Goal: Task Accomplishment & Management: Manage account settings

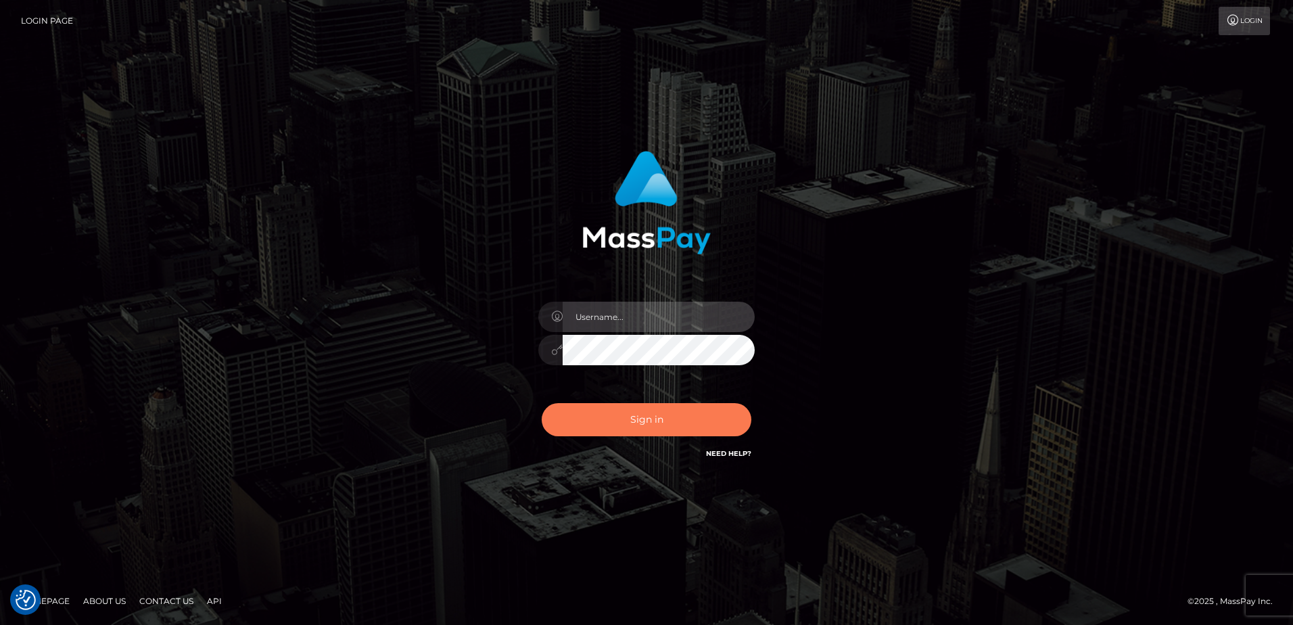
type input "alice.of"
click at [671, 412] on button "Sign in" at bounding box center [647, 419] width 210 height 33
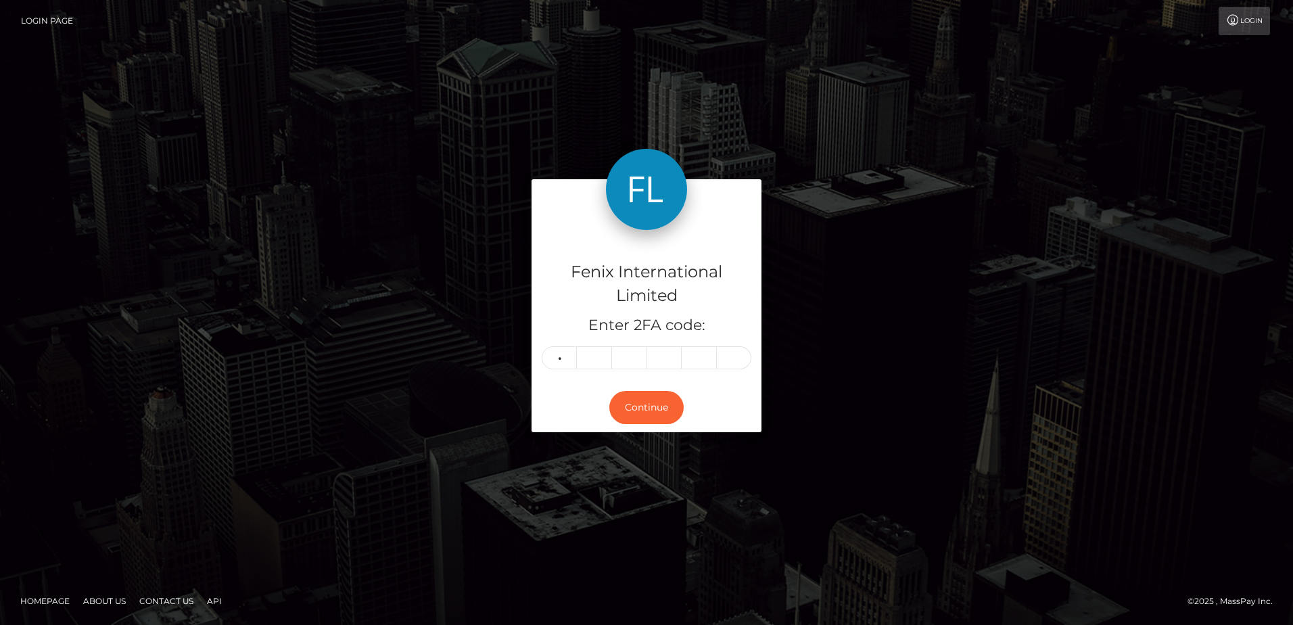
type input "4"
type input "3"
type input "9"
type input "6"
type input "7"
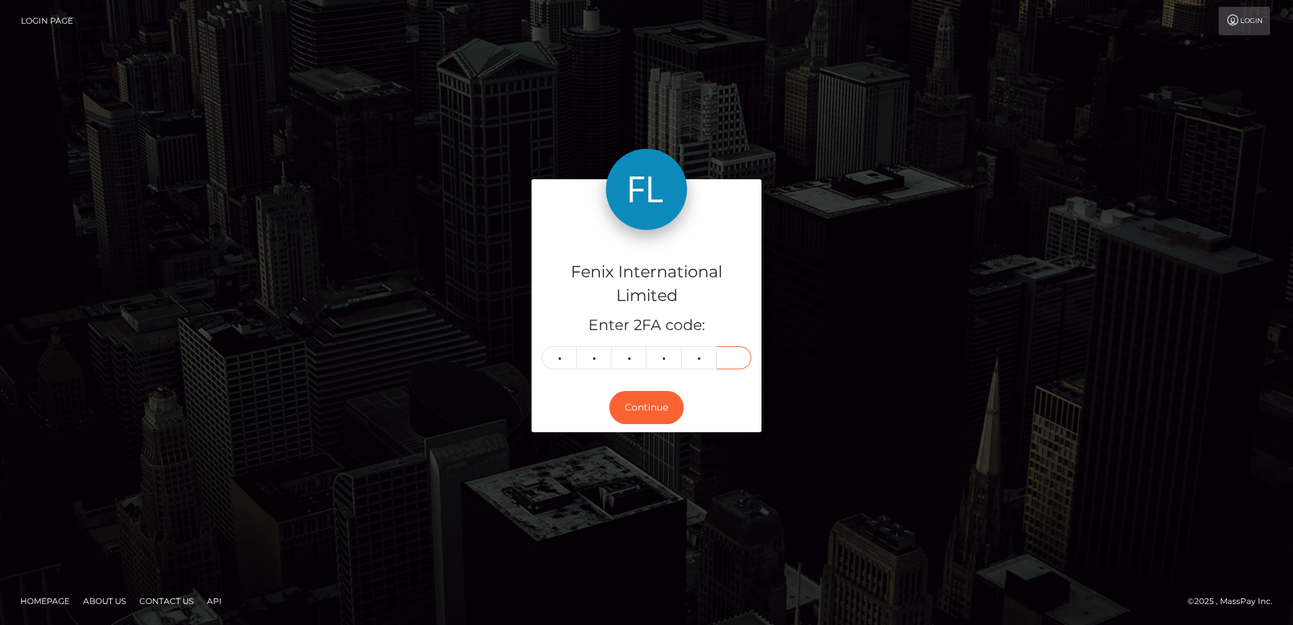
type input "9"
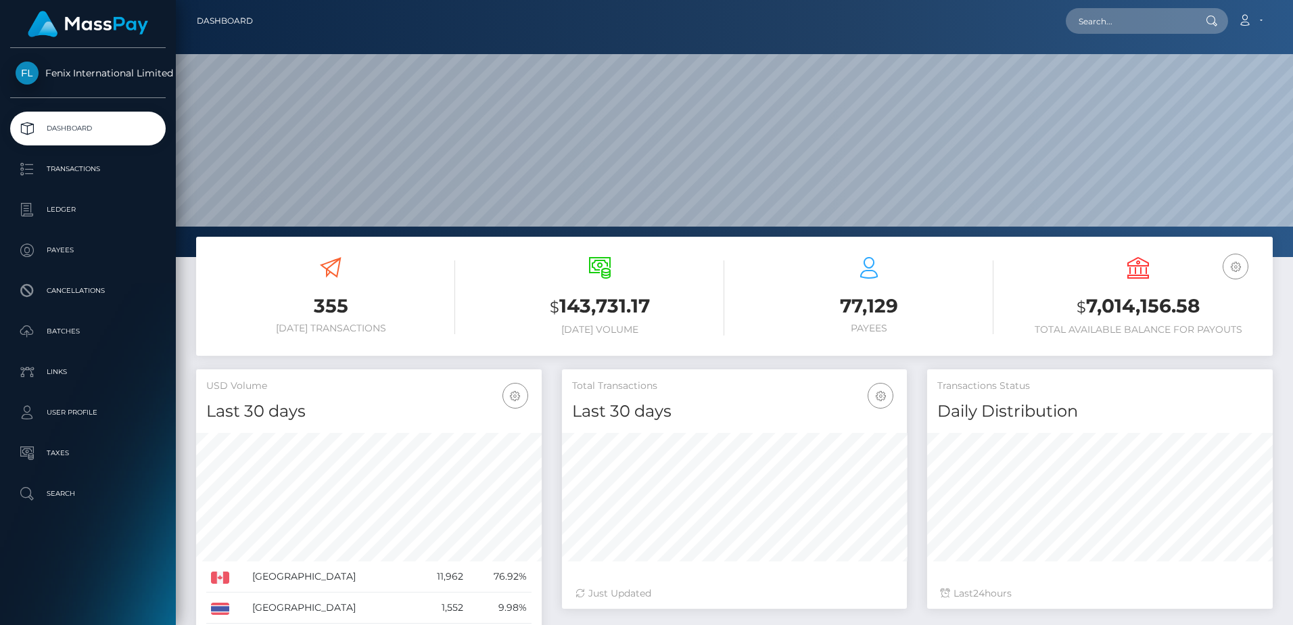
scroll to position [240, 345]
click at [76, 335] on p "Batches" at bounding box center [88, 331] width 145 height 20
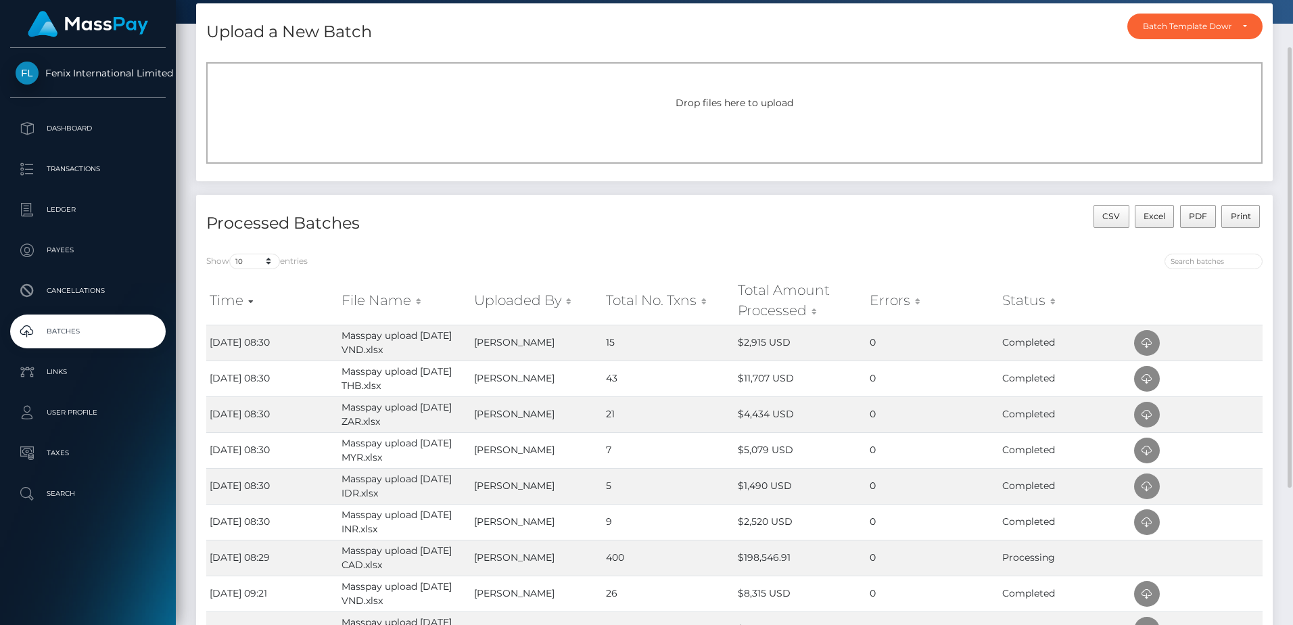
scroll to position [262, 0]
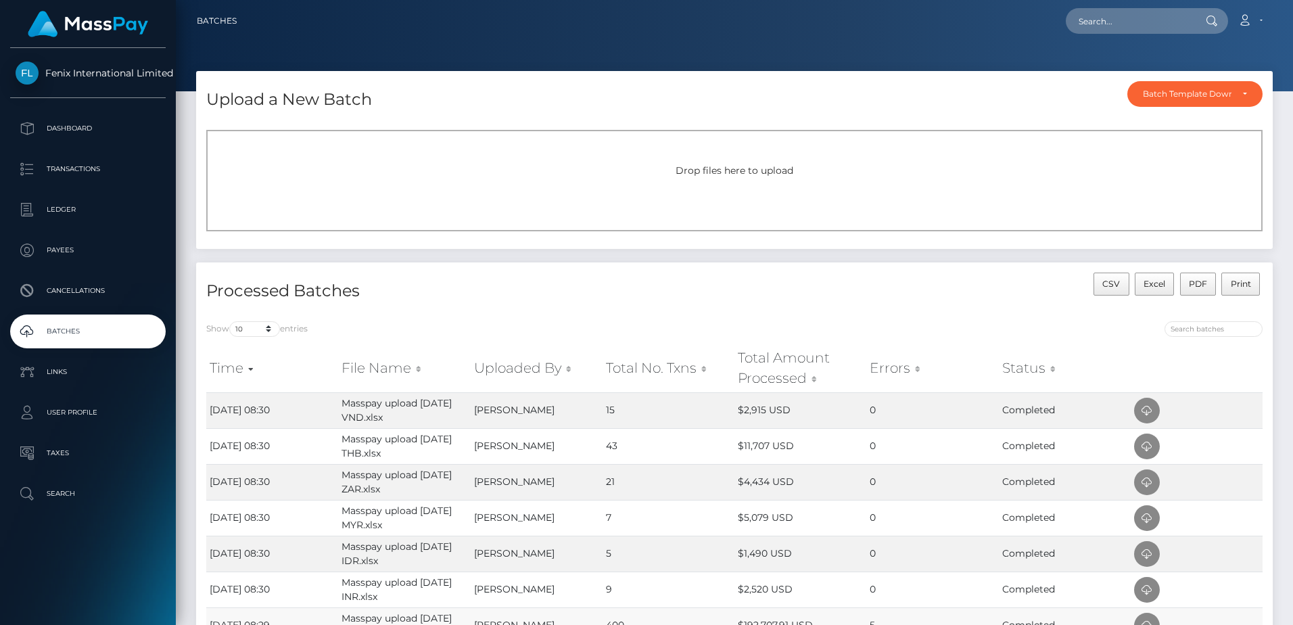
scroll to position [135, 0]
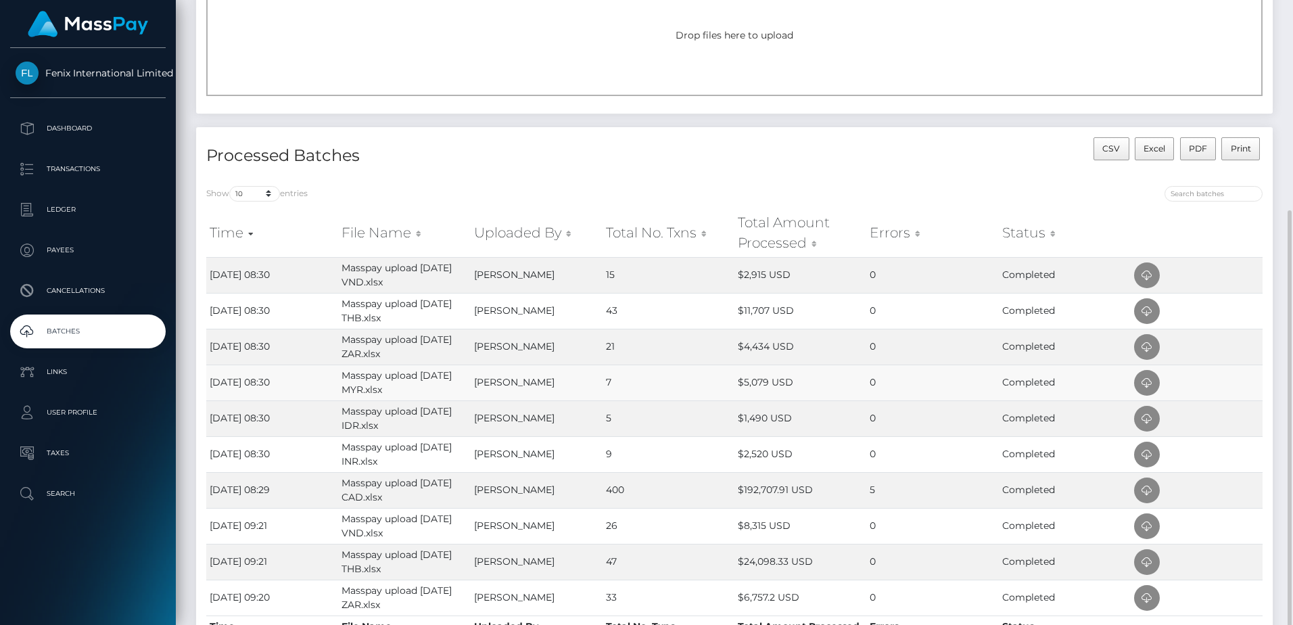
scroll to position [203, 0]
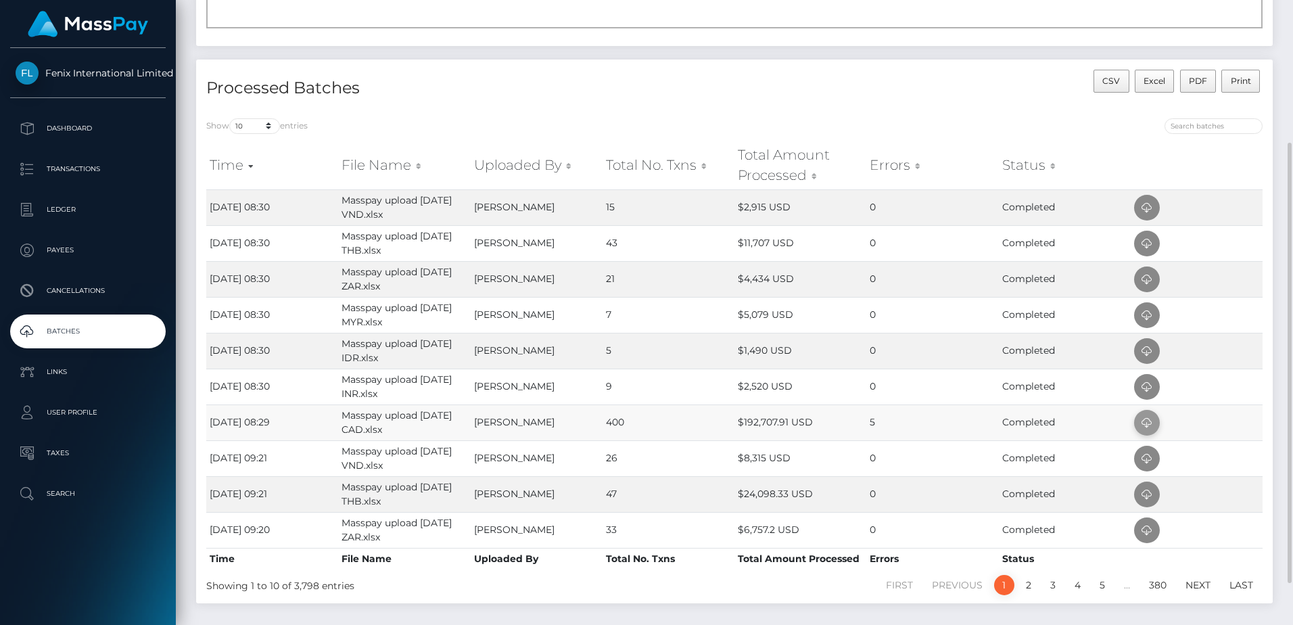
click at [1143, 422] on icon at bounding box center [1147, 423] width 16 height 17
click at [807, 385] on td "$2,520 USD" at bounding box center [800, 387] width 132 height 36
click at [1143, 389] on icon at bounding box center [1147, 387] width 16 height 17
click at [655, 354] on td "5" at bounding box center [669, 351] width 132 height 36
click at [1141, 354] on icon at bounding box center [1147, 351] width 16 height 17
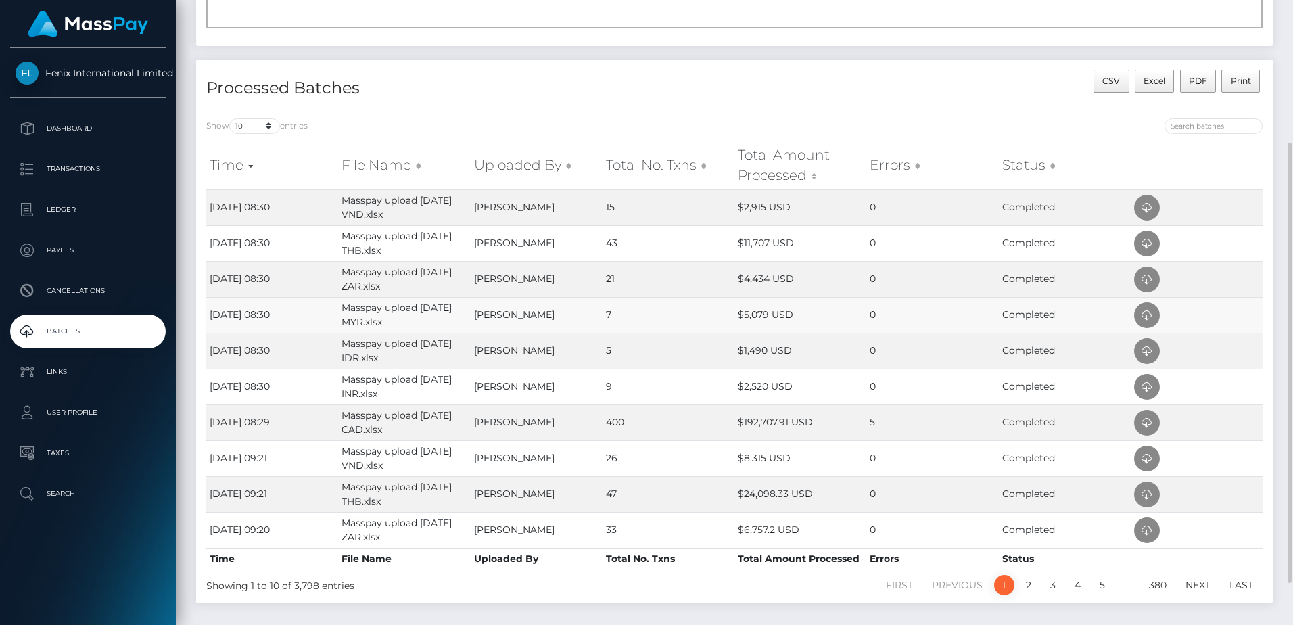
click at [665, 318] on td "7" at bounding box center [669, 315] width 132 height 36
click at [1143, 318] on icon at bounding box center [1147, 315] width 16 height 17
drag, startPoint x: 639, startPoint y: 275, endPoint x: 651, endPoint y: 276, distance: 11.5
click at [639, 275] on td "21" at bounding box center [669, 279] width 132 height 36
click at [1143, 276] on icon at bounding box center [1147, 279] width 16 height 17
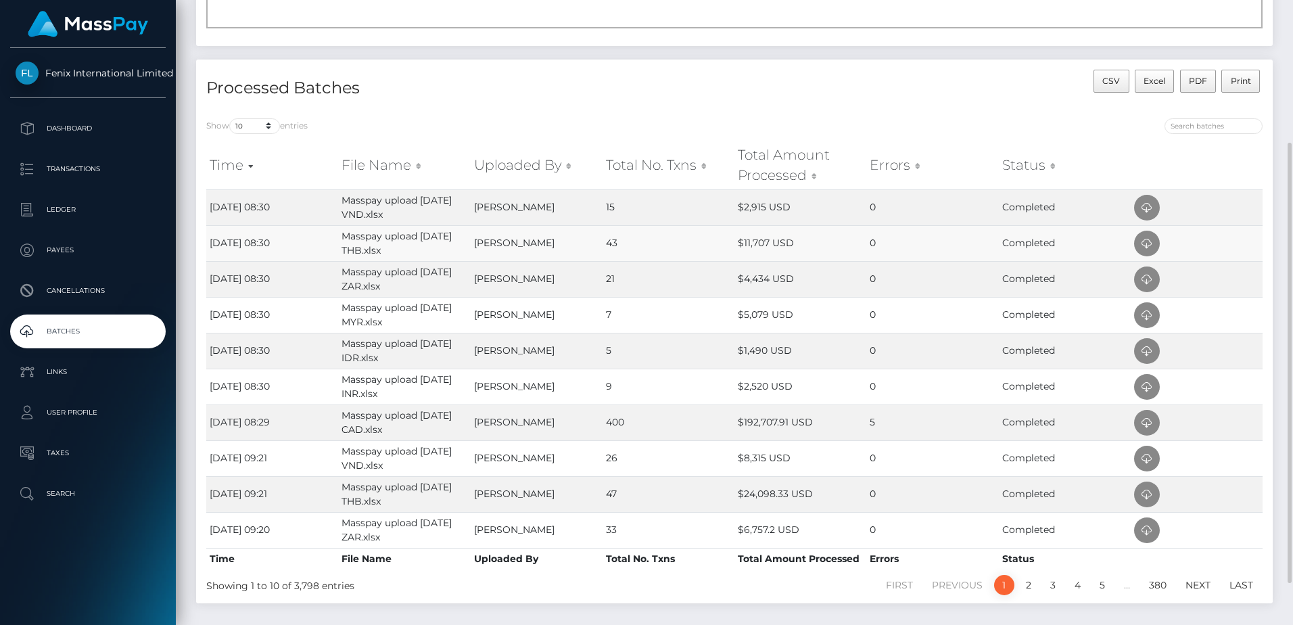
click at [652, 242] on td "43" at bounding box center [669, 243] width 132 height 36
click at [1146, 243] on icon at bounding box center [1147, 243] width 16 height 17
click at [695, 236] on td "43" at bounding box center [669, 243] width 132 height 36
click at [695, 210] on td "15" at bounding box center [669, 207] width 132 height 36
click at [1141, 208] on icon at bounding box center [1147, 207] width 16 height 17
